Goal: Information Seeking & Learning: Learn about a topic

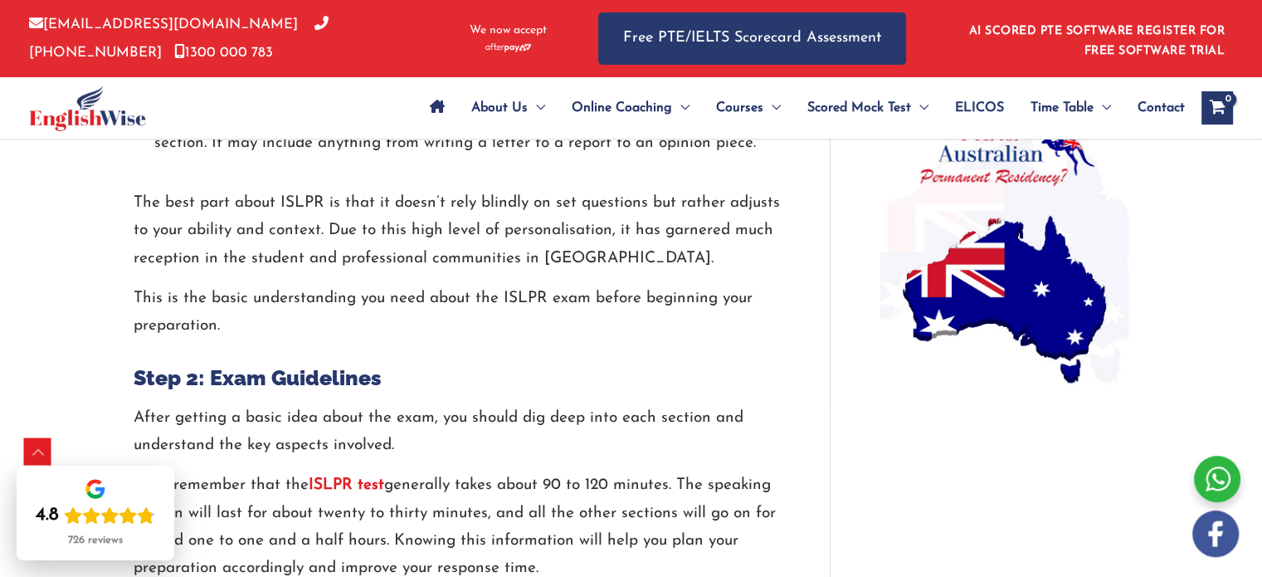
scroll to position [1284, 0]
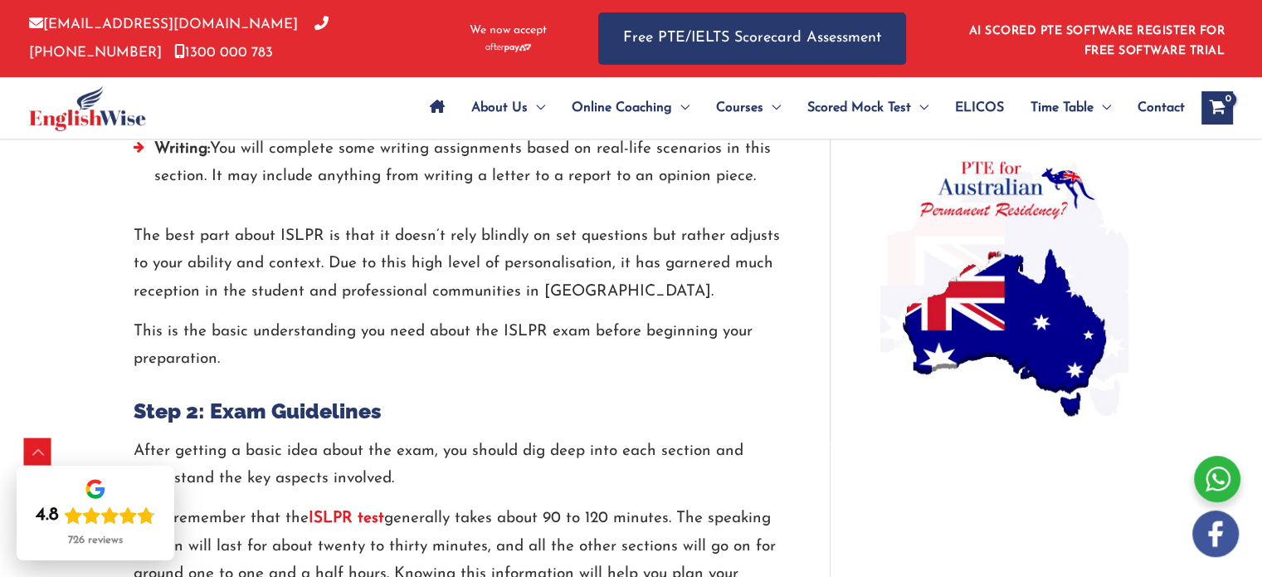
click at [352, 510] on strong "ISLPR test" at bounding box center [347, 518] width 76 height 16
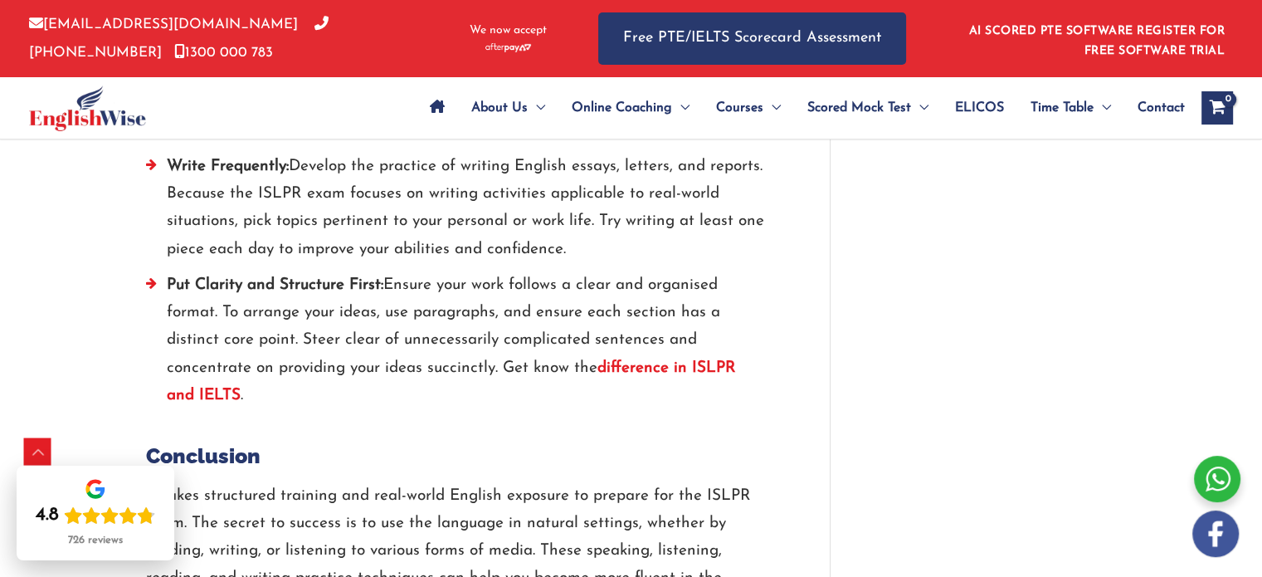
scroll to position [3992, 0]
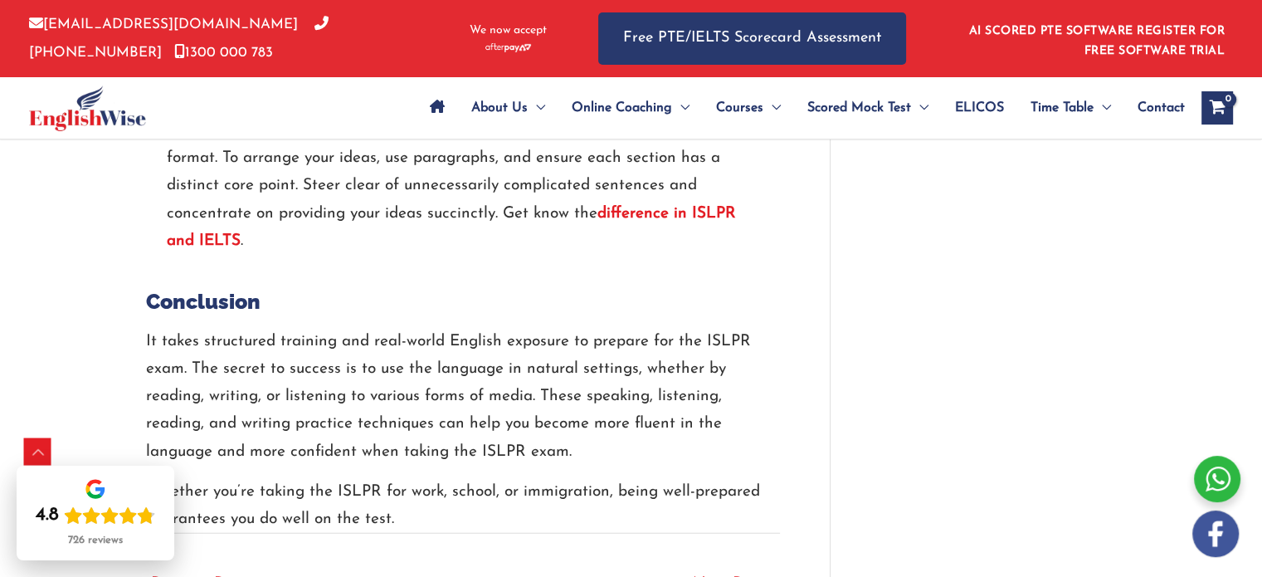
click at [710, 206] on strong "difference in ISLPR and IELTS" at bounding box center [451, 227] width 569 height 43
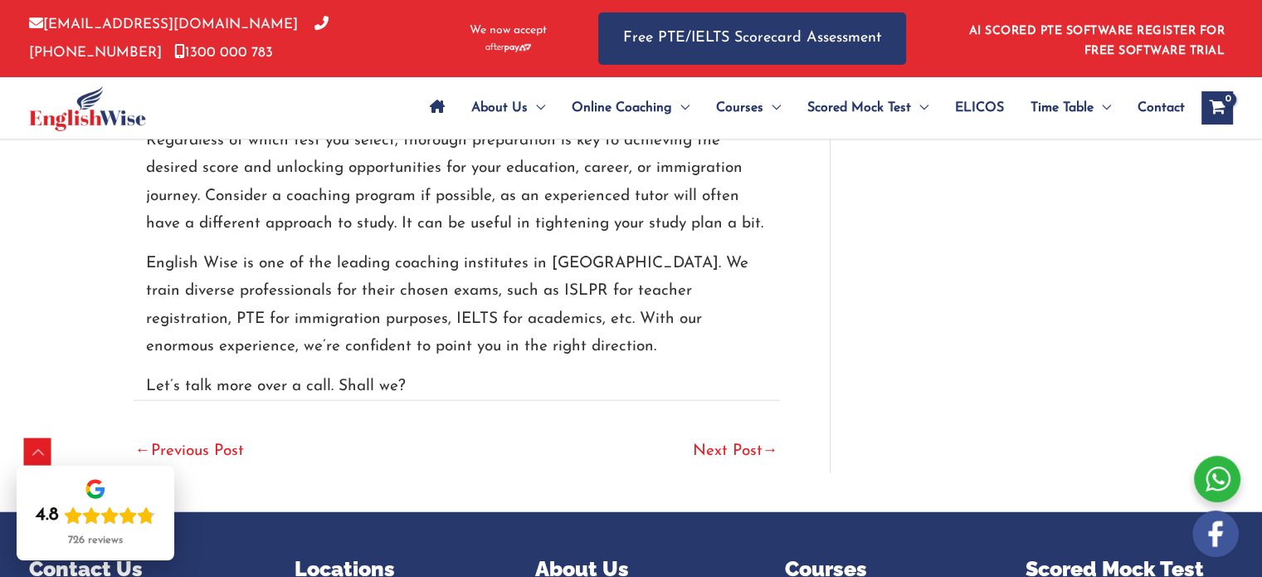
scroll to position [4126, 0]
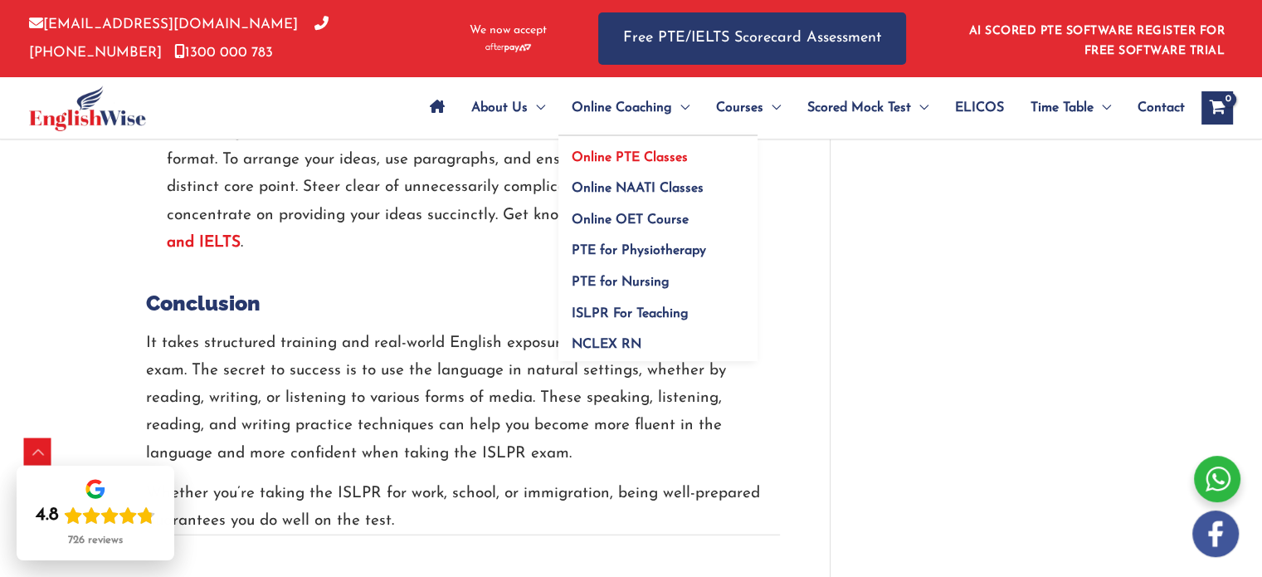
scroll to position [3992, 0]
